Goal: Task Accomplishment & Management: Use online tool/utility

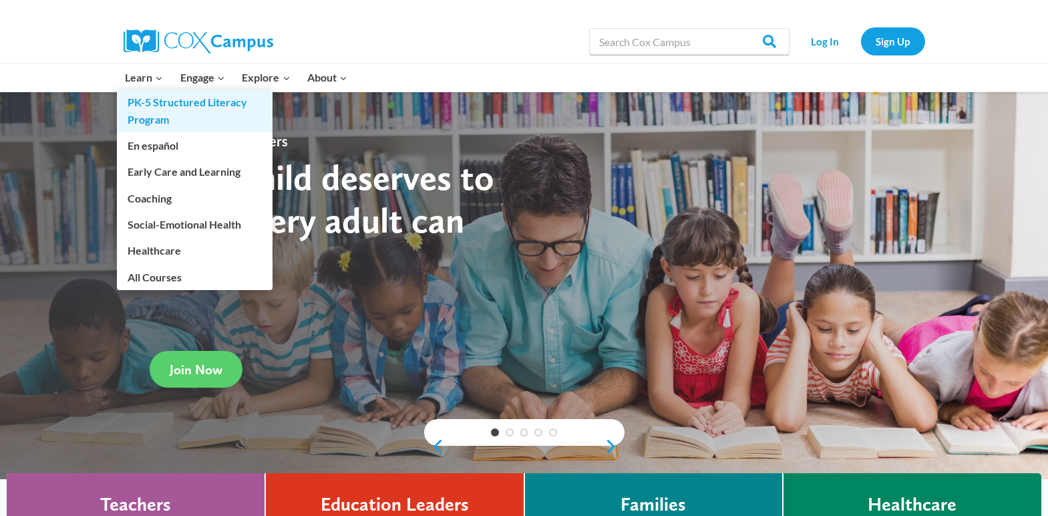
click at [163, 102] on link "PK-5 Structured Literacy Program" at bounding box center [195, 111] width 156 height 43
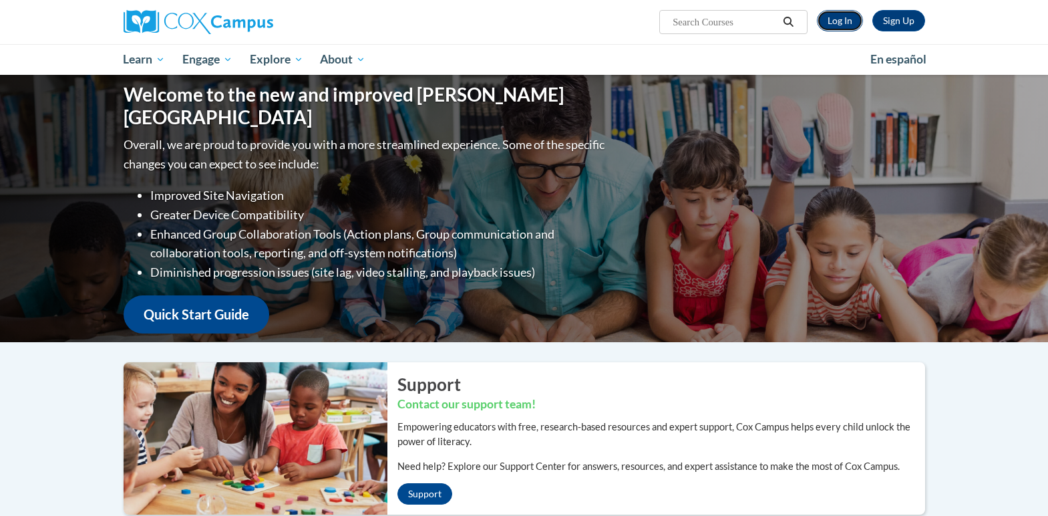
click at [830, 20] on link "Log In" at bounding box center [840, 20] width 46 height 21
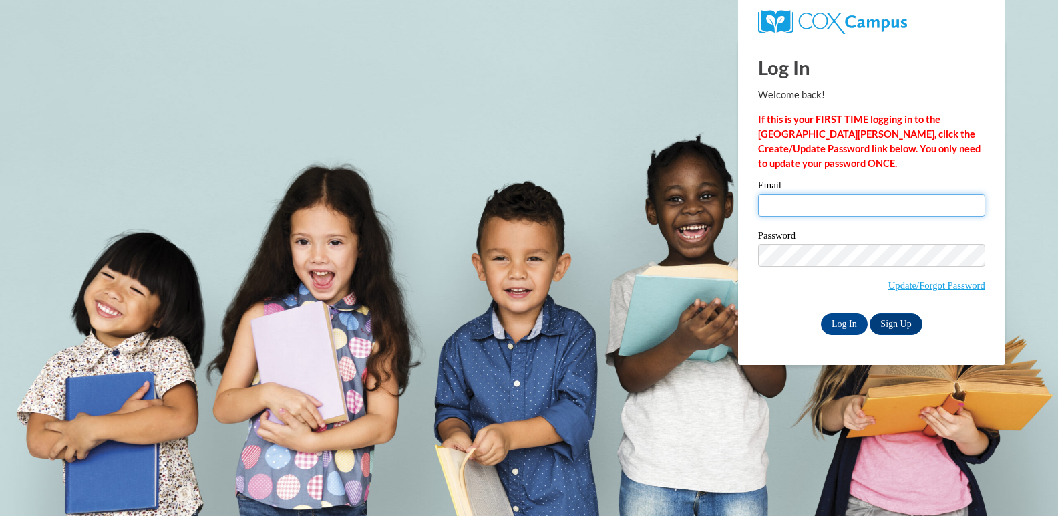
click at [868, 200] on input "Email" at bounding box center [871, 205] width 227 height 23
type input "comeyer@gapps.stratford.k12.wi.us"
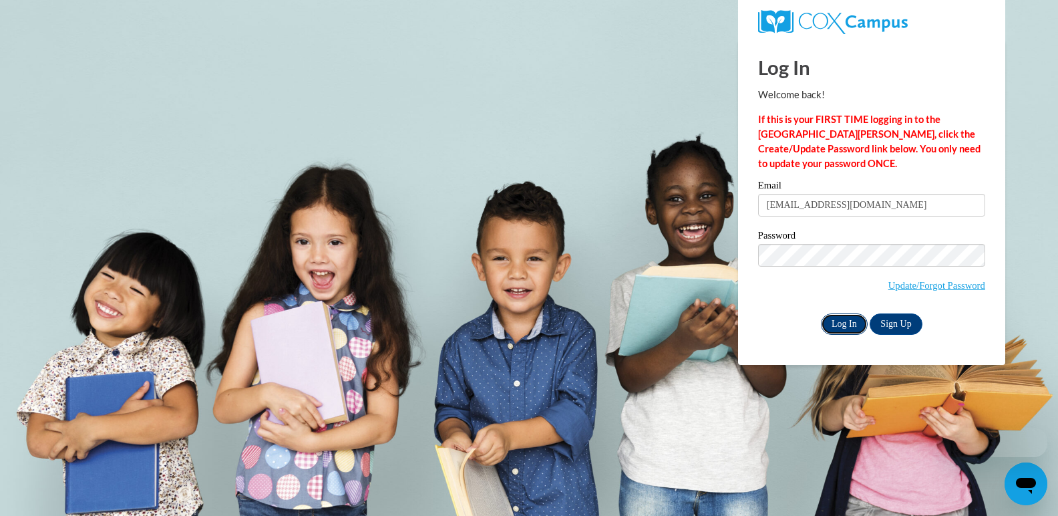
click at [838, 319] on input "Log In" at bounding box center [844, 323] width 47 height 21
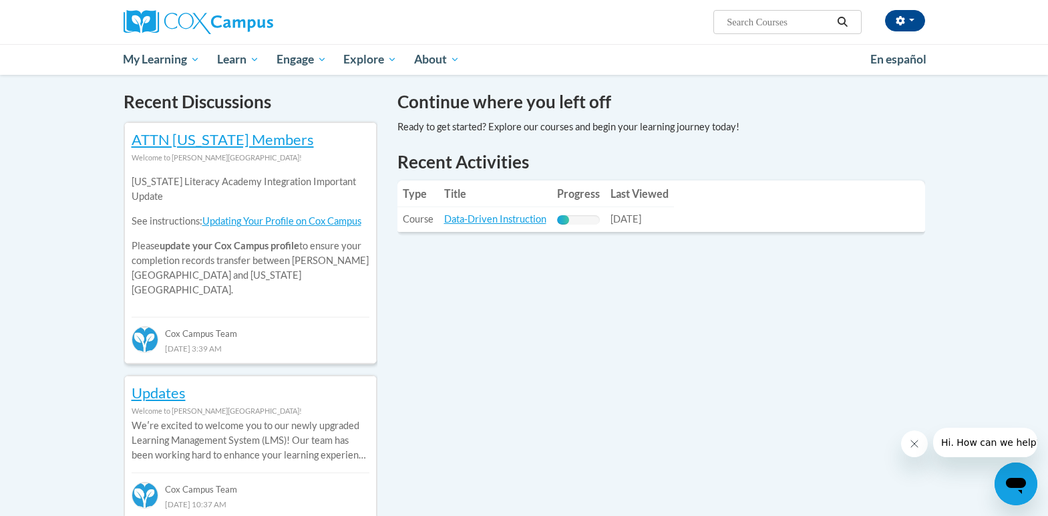
scroll to position [401, 0]
click at [509, 216] on link "Data-Driven Instruction" at bounding box center [495, 217] width 102 height 11
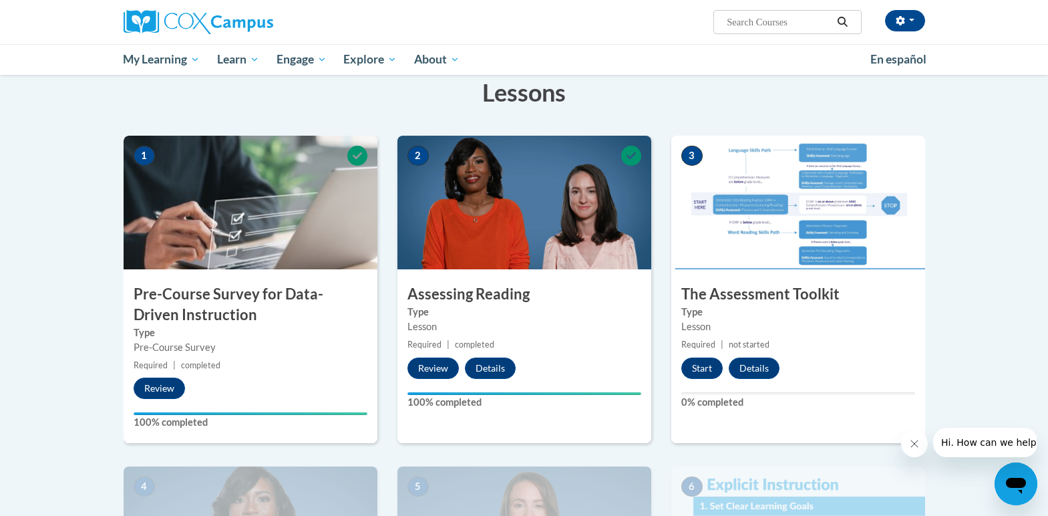
scroll to position [138, 0]
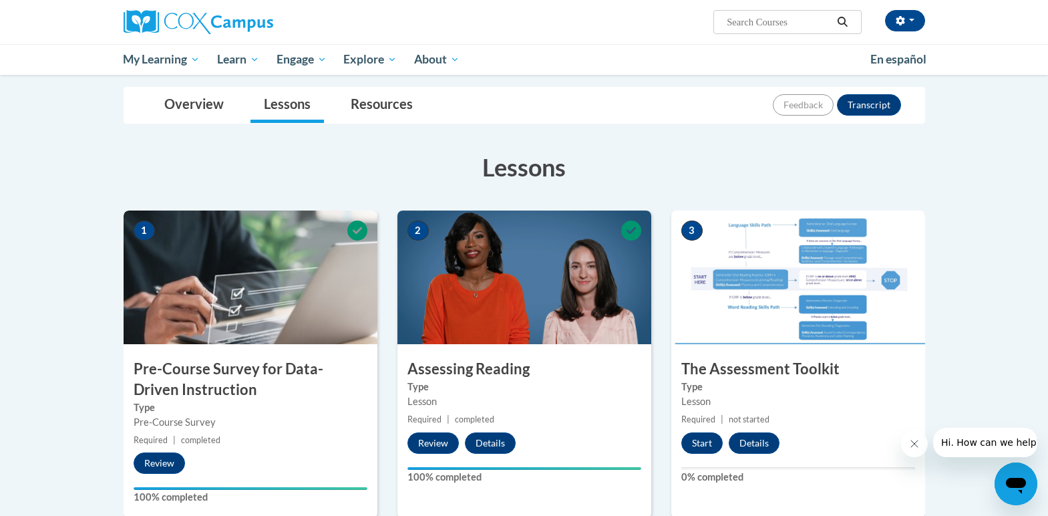
click at [796, 276] on img at bounding box center [798, 277] width 254 height 134
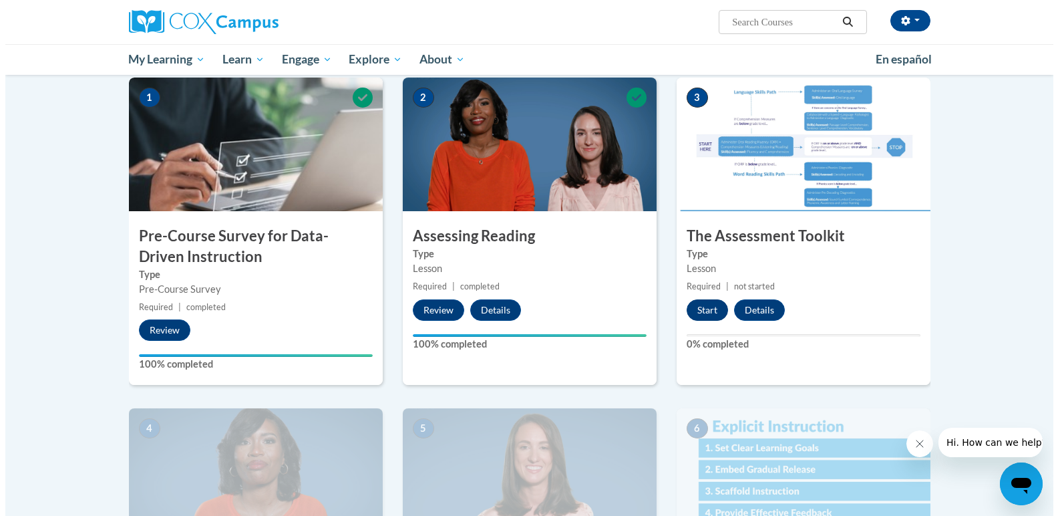
scroll to position [272, 0]
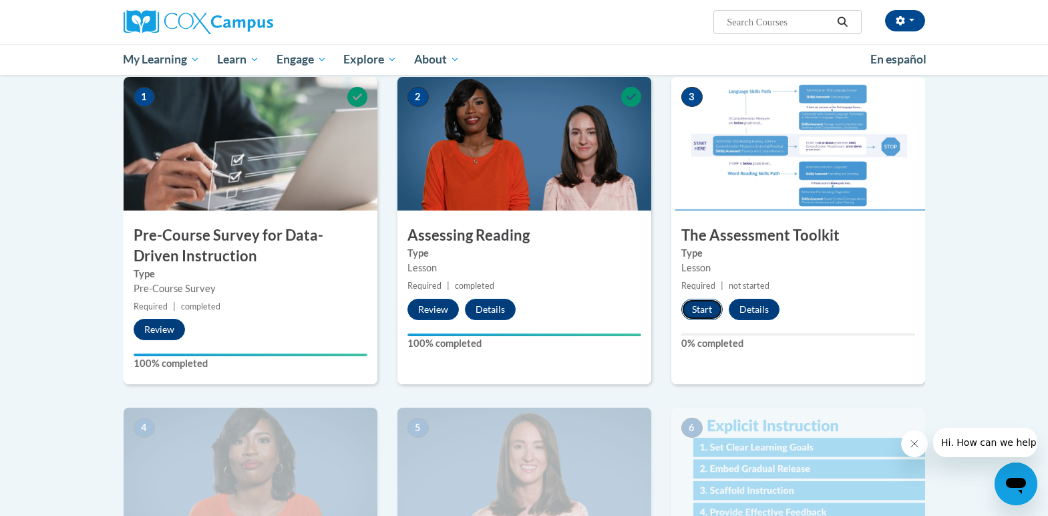
click at [695, 305] on button "Start" at bounding box center [701, 309] width 41 height 21
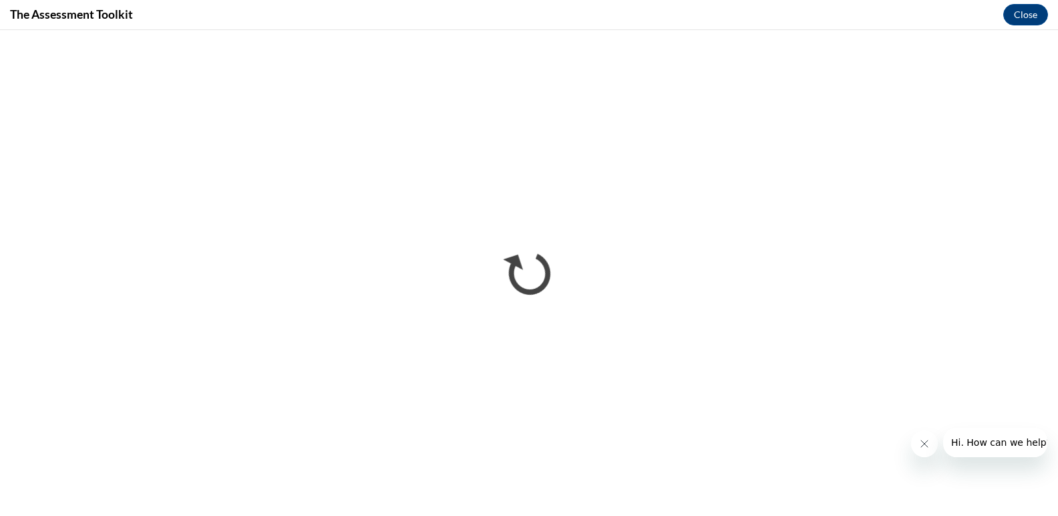
scroll to position [0, 0]
